Goal: Task Accomplishment & Management: Manage account settings

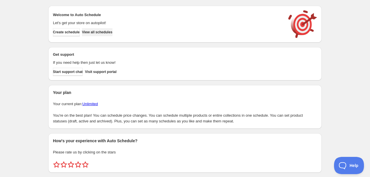
click at [100, 32] on span "View all schedules" at bounding box center [97, 32] width 31 height 5
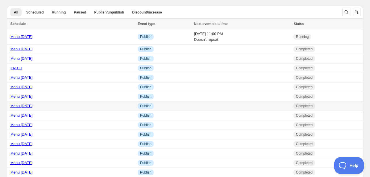
click at [17, 106] on link "Menu [DATE]" at bounding box center [21, 106] width 22 height 4
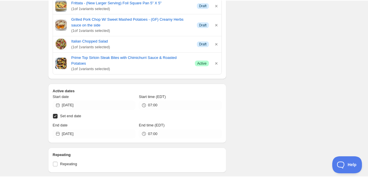
scroll to position [403, 0]
